Goal: Task Accomplishment & Management: Manage account settings

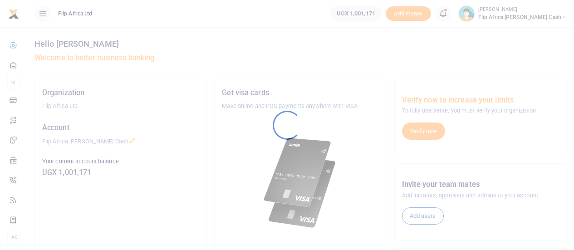
scroll to position [29, 0]
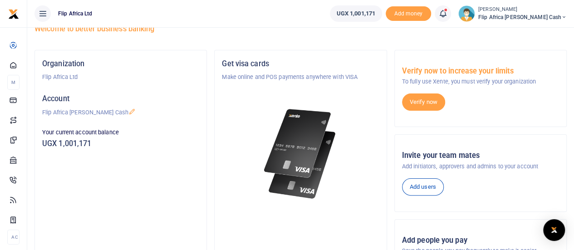
click at [447, 11] on icon at bounding box center [442, 14] width 9 height 10
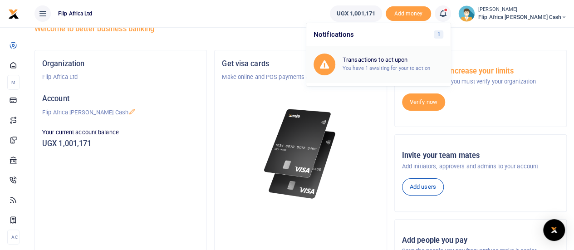
click at [404, 63] on h6 "Transactions to act upon" at bounding box center [393, 59] width 101 height 7
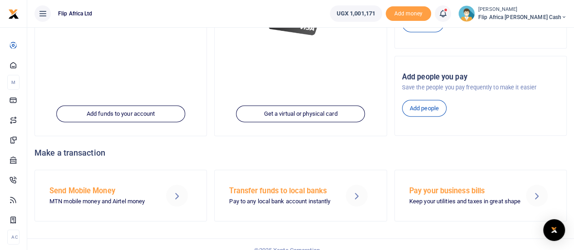
scroll to position [0, 0]
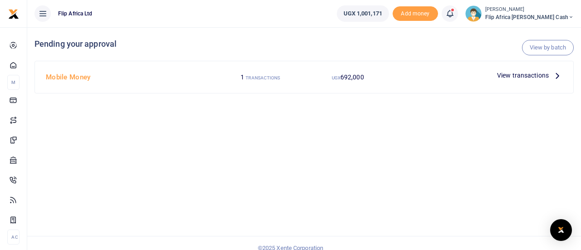
click at [541, 74] on span "View transactions" at bounding box center [523, 75] width 52 height 10
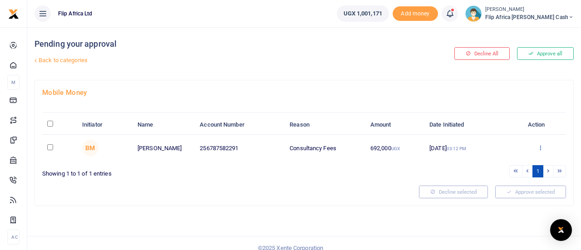
click at [543, 145] on icon at bounding box center [540, 147] width 6 height 6
click at [500, 161] on link "Approve" at bounding box center [507, 162] width 72 height 13
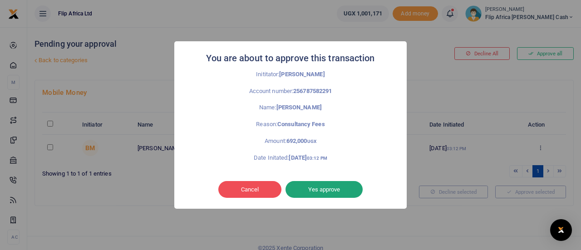
click at [319, 188] on button "Yes approve" at bounding box center [323, 189] width 77 height 17
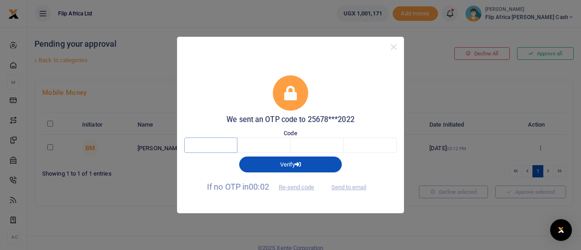
click at [212, 144] on input "text" at bounding box center [210, 144] width 53 height 15
type input "7"
type input "3"
type input "5"
type input "7"
